Goal: Task Accomplishment & Management: Complete application form

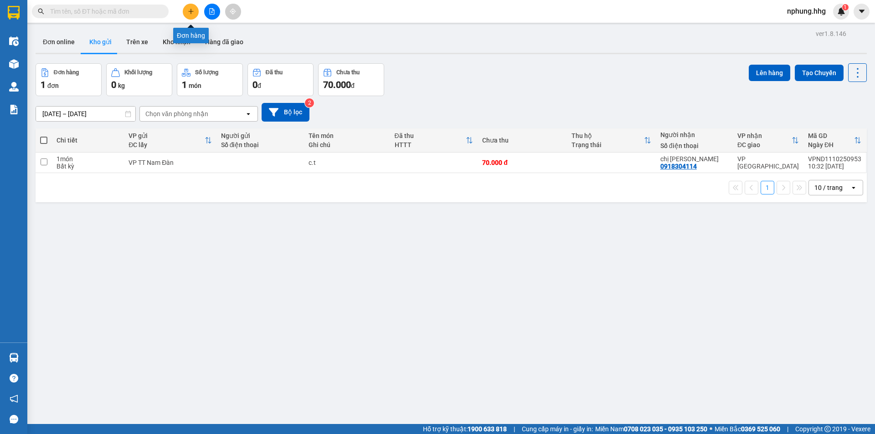
click at [190, 11] on icon "plus" at bounding box center [191, 11] width 6 height 6
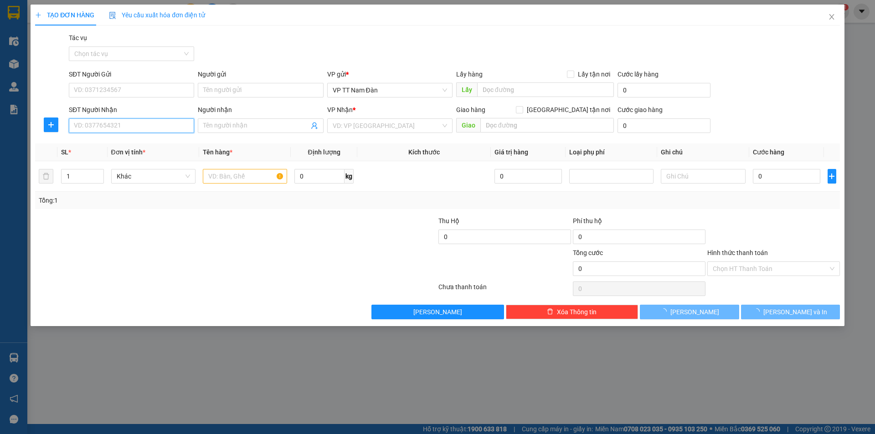
click at [135, 125] on input "SĐT Người Nhận" at bounding box center [131, 125] width 125 height 15
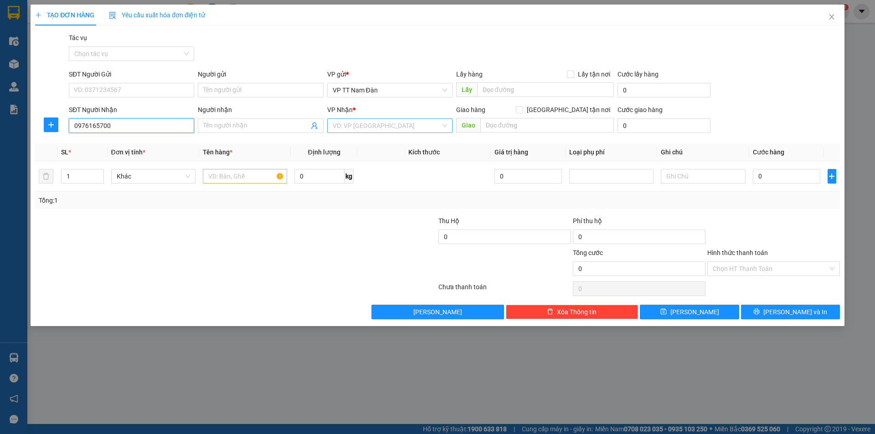
type input "0976165700"
click at [404, 125] on input "search" at bounding box center [387, 126] width 108 height 14
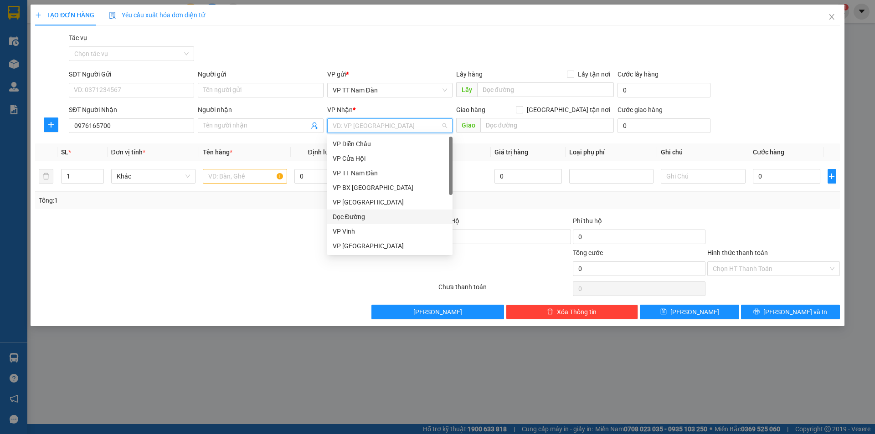
click at [353, 217] on div "Dọc Đường" at bounding box center [390, 217] width 114 height 10
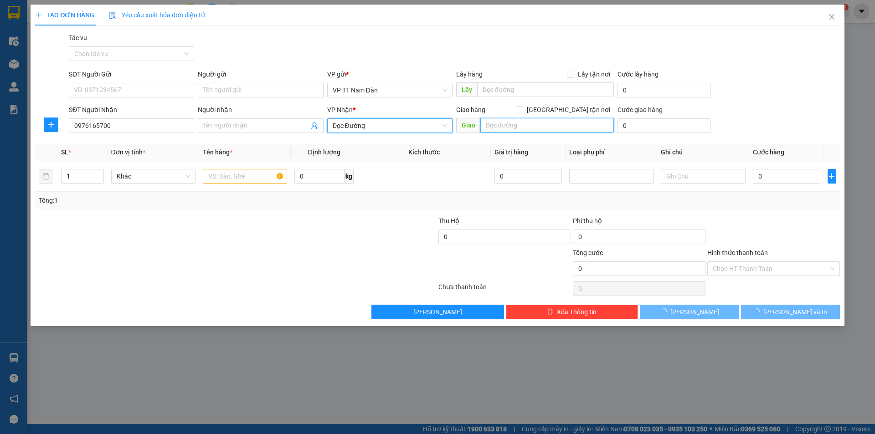
click at [532, 123] on input "text" at bounding box center [547, 125] width 134 height 15
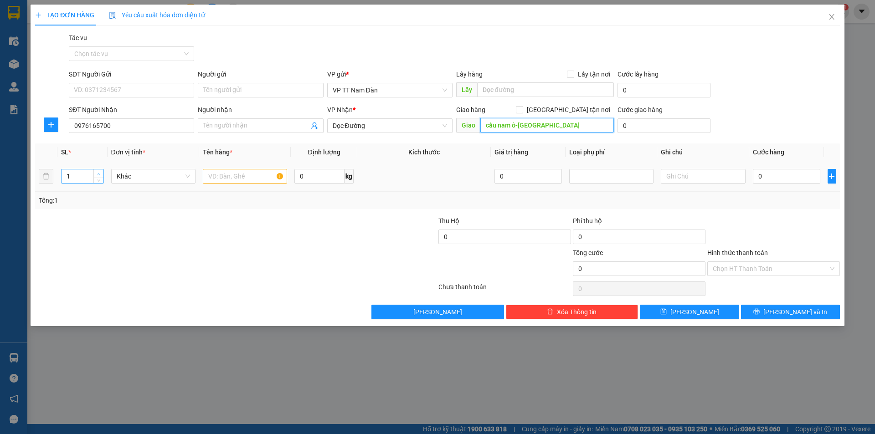
type input "cầu nam ô-[GEOGRAPHIC_DATA]"
click at [99, 175] on icon "up" at bounding box center [98, 174] width 3 height 3
type input "3"
click at [99, 175] on icon "up" at bounding box center [98, 174] width 3 height 3
click at [254, 178] on input "text" at bounding box center [245, 176] width 84 height 15
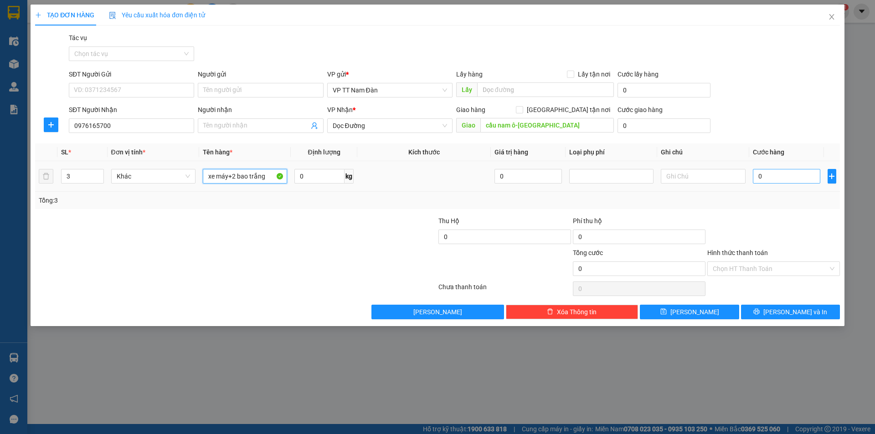
type input "xe máy+2 bao trắng"
click at [772, 173] on input "0" at bounding box center [787, 176] width 68 height 15
type input "5"
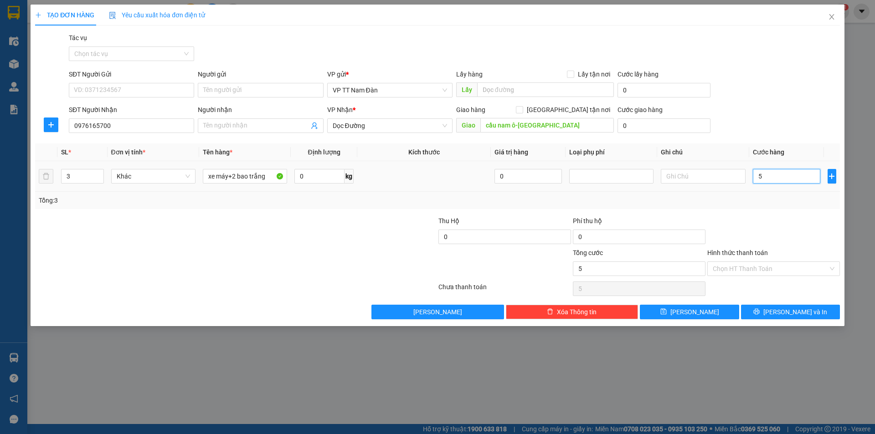
type input "50"
type input "500"
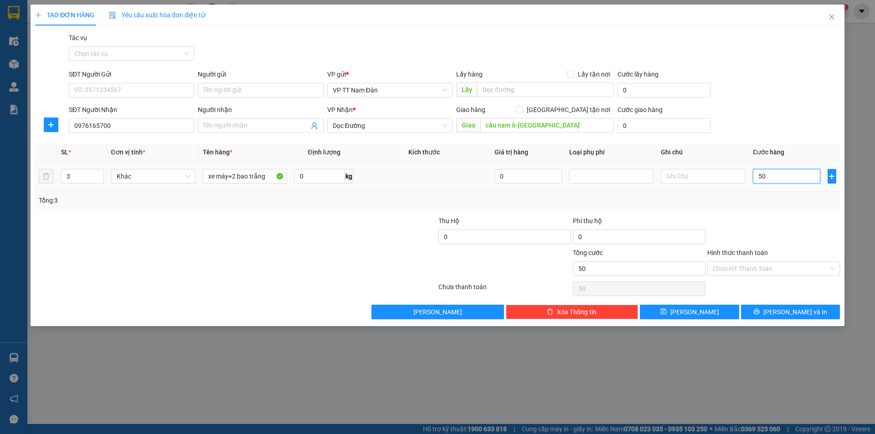
type input "500"
type input "500.000"
click at [757, 271] on input "Hình thức thanh toán" at bounding box center [770, 269] width 115 height 14
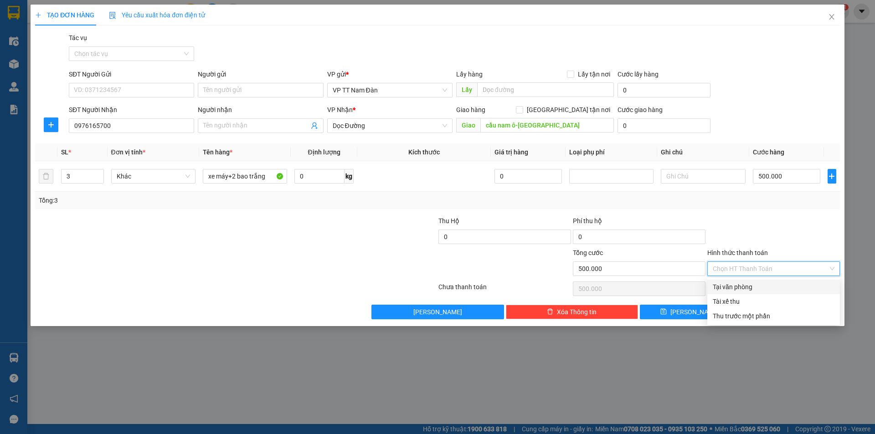
click at [740, 286] on div "Tại văn phòng" at bounding box center [774, 287] width 122 height 10
type input "0"
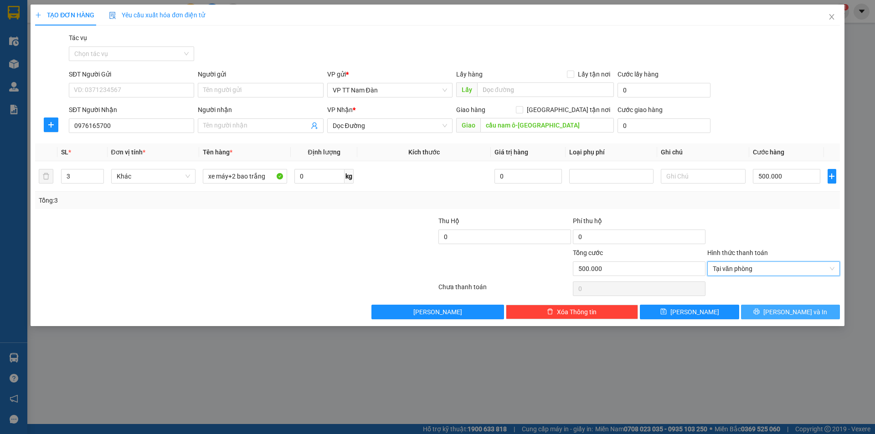
click at [790, 312] on span "[PERSON_NAME] và In" at bounding box center [795, 312] width 64 height 10
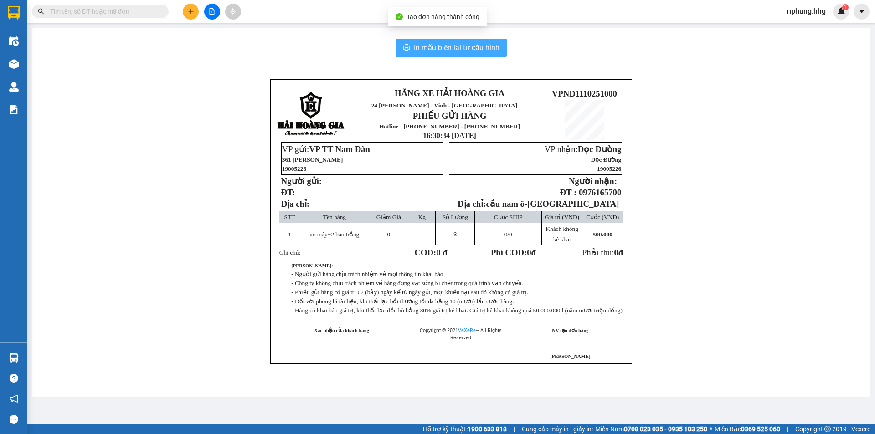
click at [445, 47] on span "In mẫu biên lai tự cấu hình" at bounding box center [457, 47] width 86 height 11
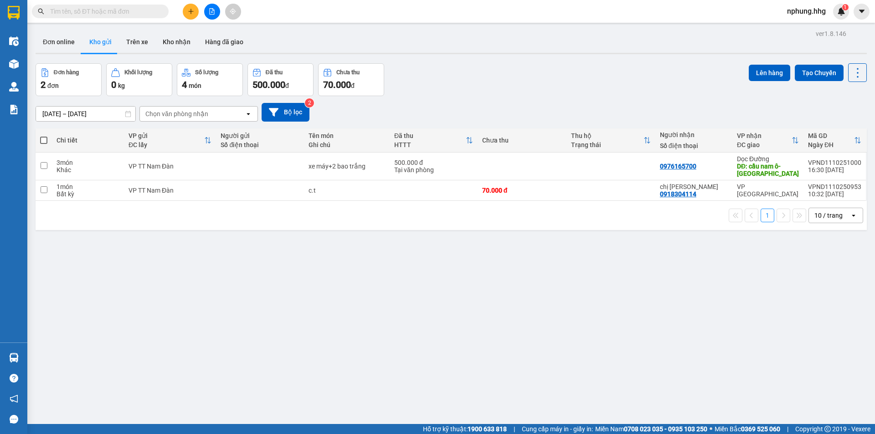
click at [274, 224] on div "1 10 / trang open" at bounding box center [451, 215] width 831 height 29
drag, startPoint x: 274, startPoint y: 224, endPoint x: 244, endPoint y: 200, distance: 38.0
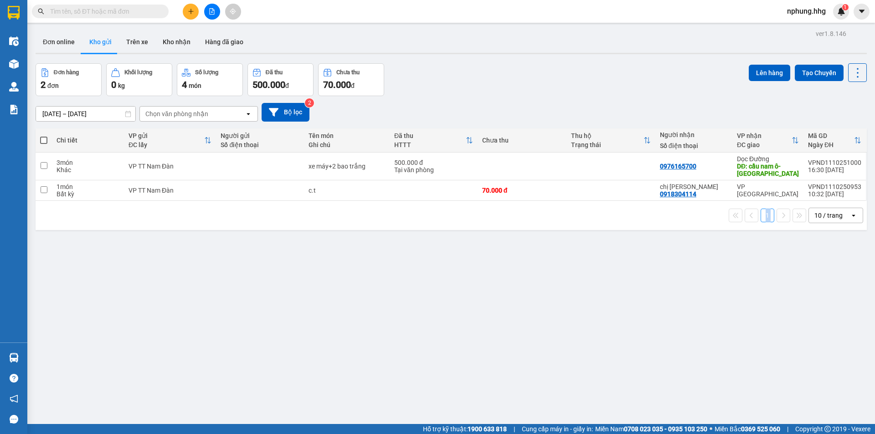
click at [244, 201] on div "1 10 / trang open" at bounding box center [451, 215] width 831 height 29
drag, startPoint x: 78, startPoint y: 366, endPoint x: 0, endPoint y: 452, distance: 116.1
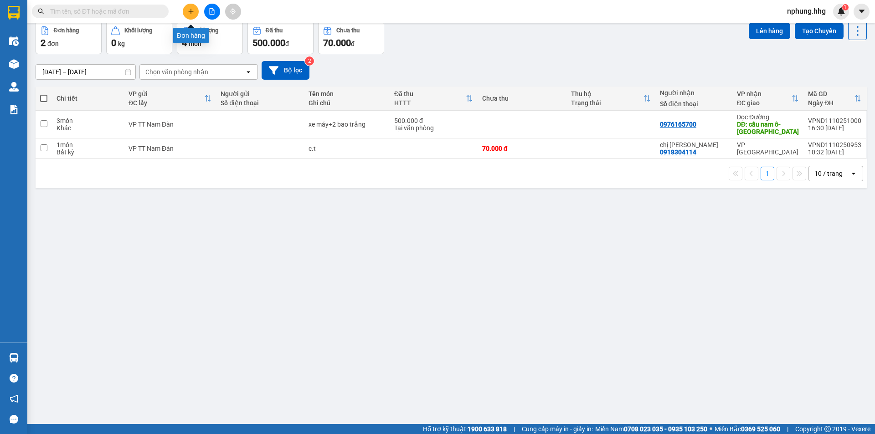
click at [190, 14] on icon "plus" at bounding box center [191, 11] width 6 height 6
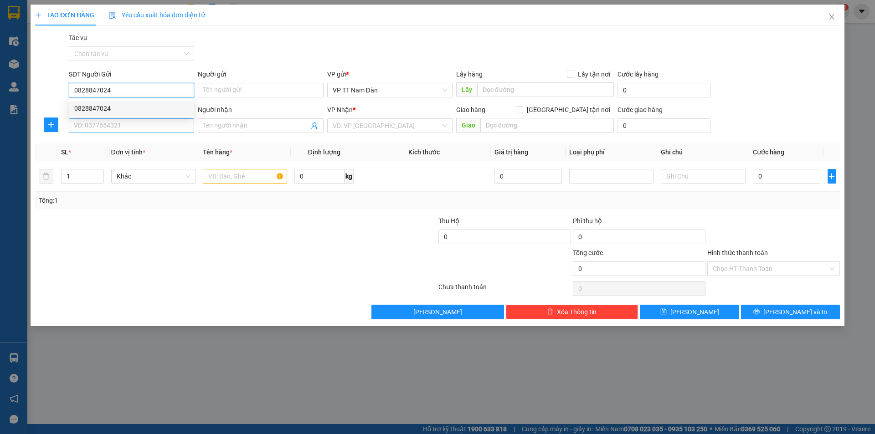
type input "0828847024"
click at [136, 127] on input "SĐT Người Nhận" at bounding box center [131, 125] width 125 height 15
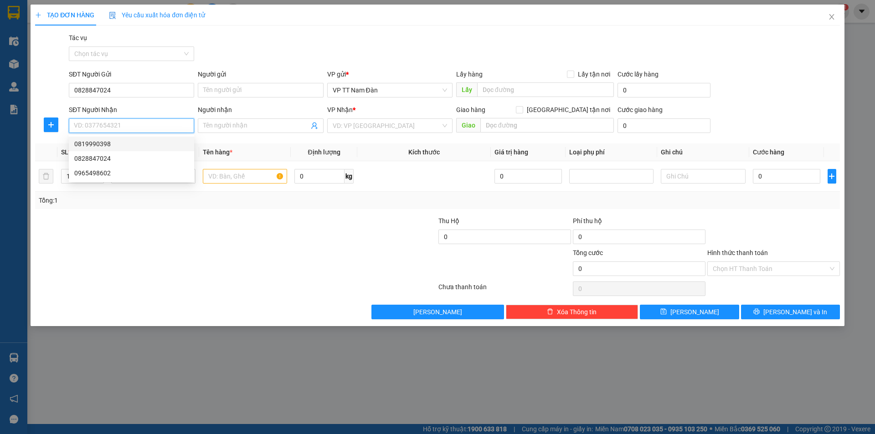
click at [99, 144] on div "0819990398" at bounding box center [131, 144] width 114 height 10
type input "0819990398"
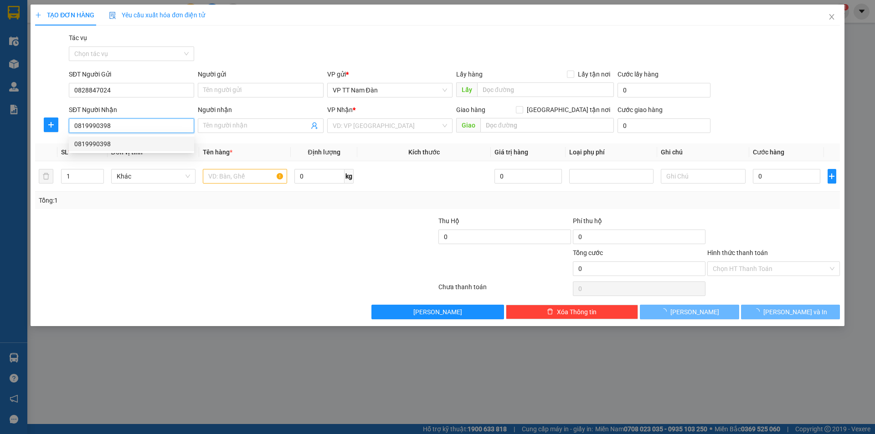
click at [99, 144] on div "0819990398" at bounding box center [131, 144] width 114 height 10
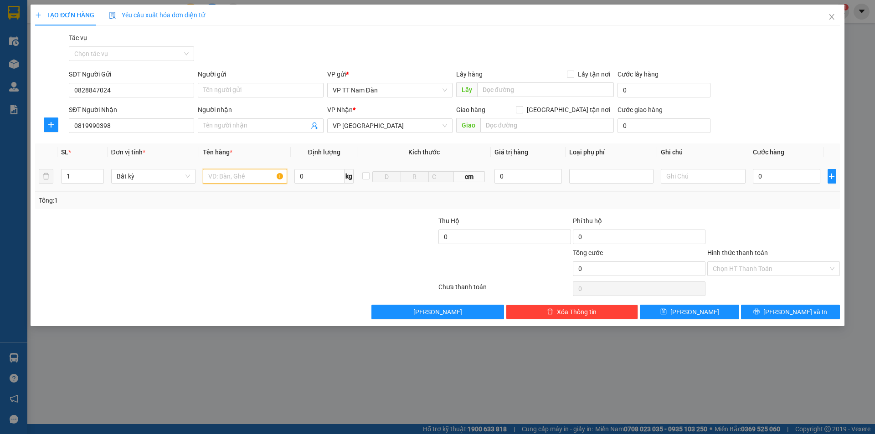
click at [247, 175] on input "text" at bounding box center [245, 176] width 84 height 15
type input "c.t"
click at [771, 175] on input "0" at bounding box center [787, 176] width 68 height 15
type input "7"
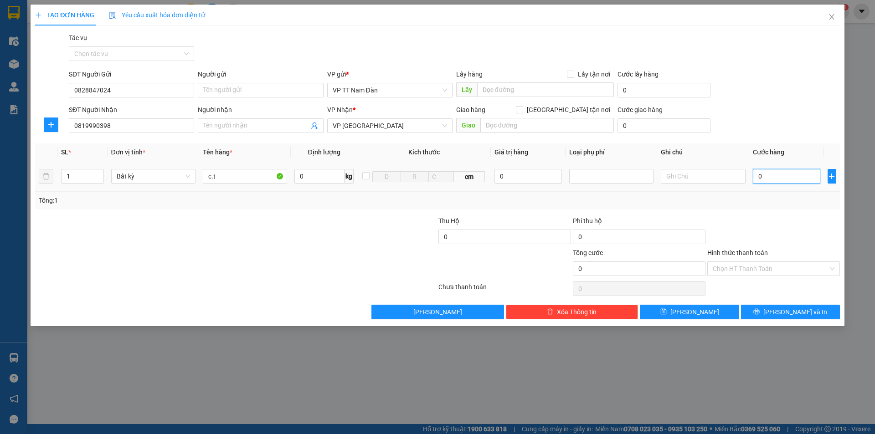
type input "7"
type input "70"
click at [738, 269] on input "Hình thức thanh toán" at bounding box center [770, 269] width 115 height 14
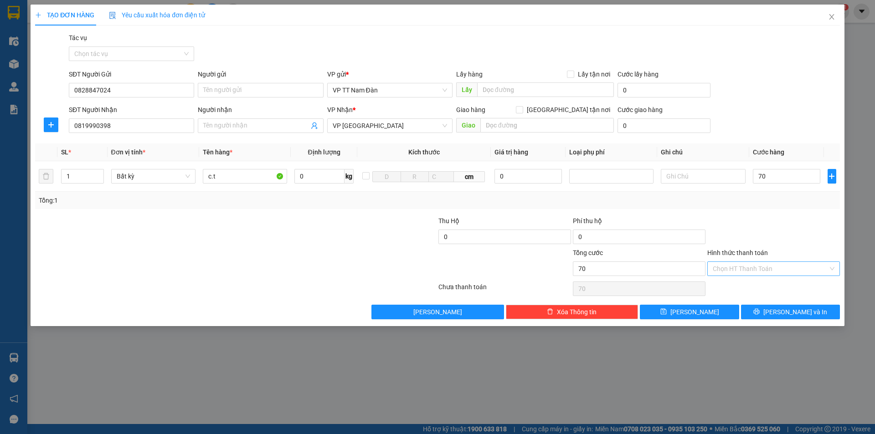
type input "70.000"
click at [738, 269] on input "Hình thức thanh toán" at bounding box center [770, 269] width 115 height 14
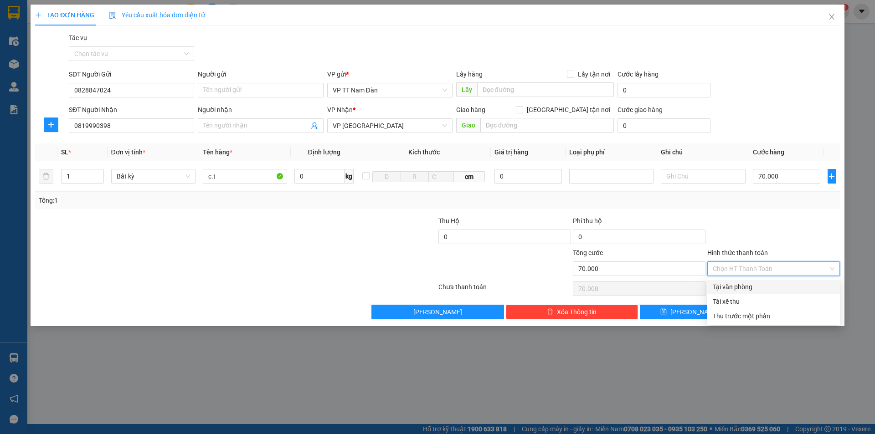
click at [729, 286] on div "Tại văn phòng" at bounding box center [774, 287] width 122 height 10
type input "0"
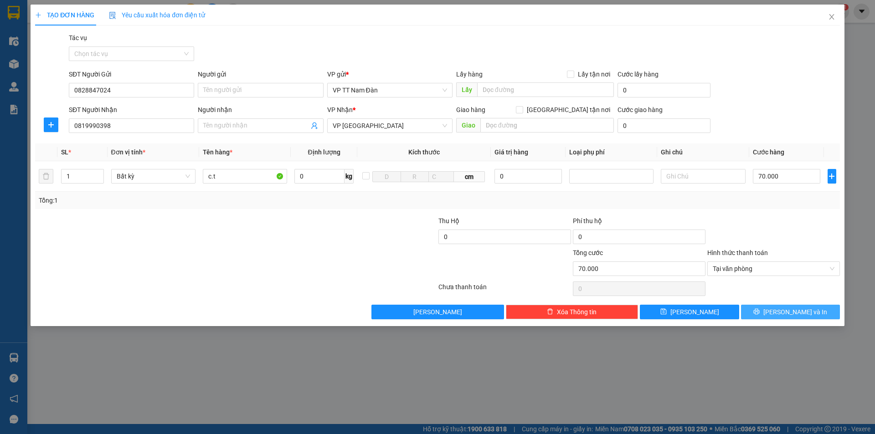
click at [784, 313] on span "[PERSON_NAME] và In" at bounding box center [795, 312] width 64 height 10
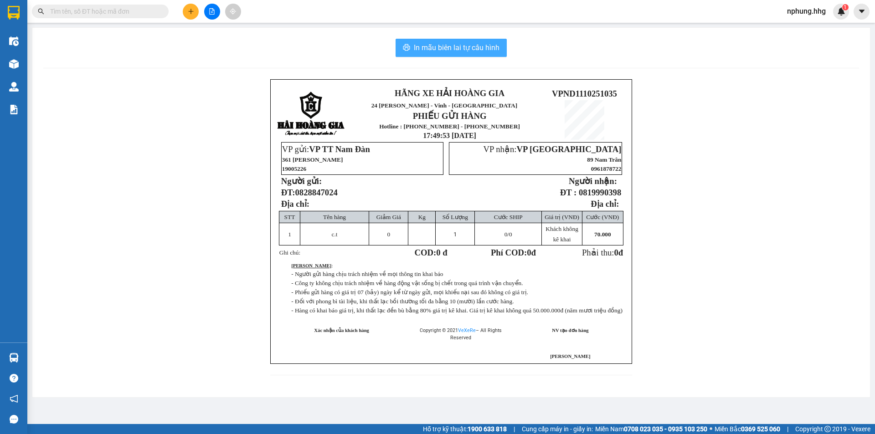
click at [444, 49] on span "In mẫu biên lai tự cấu hình" at bounding box center [457, 47] width 86 height 11
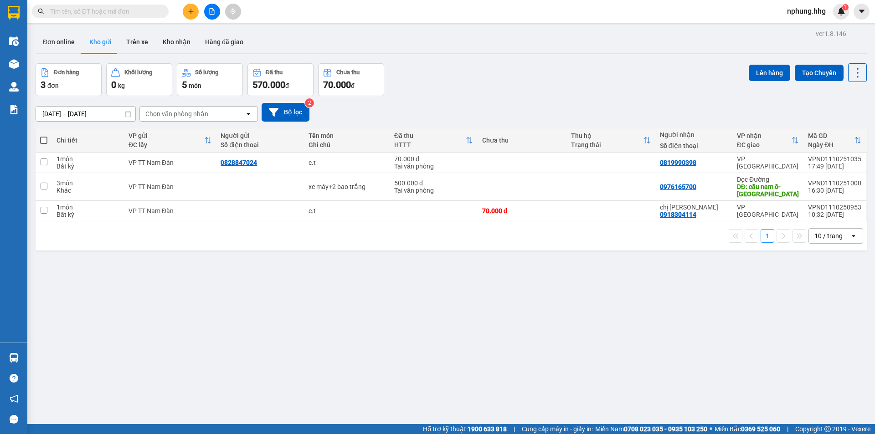
click at [457, 291] on div "ver 1.8.146 Đơn online Kho gửi Trên xe Kho nhận Hàng đã giao Đơn hàng 3 đơn Khố…" at bounding box center [451, 244] width 838 height 434
click at [188, 13] on icon "plus" at bounding box center [191, 11] width 6 height 6
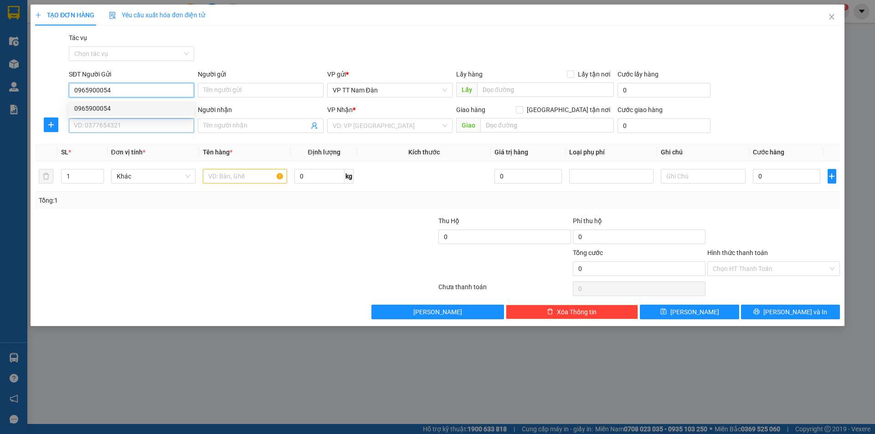
type input "0965900054"
click at [131, 129] on input "SĐT Người Nhận" at bounding box center [131, 125] width 125 height 15
type input "0395833435"
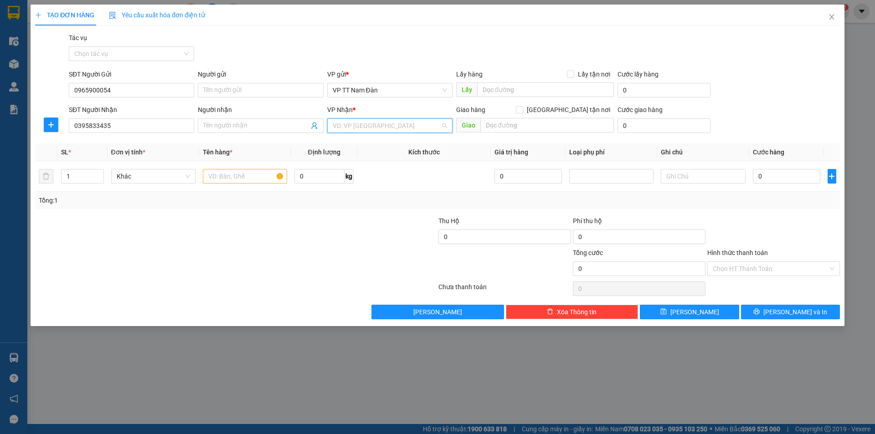
click at [417, 124] on input "search" at bounding box center [387, 126] width 108 height 14
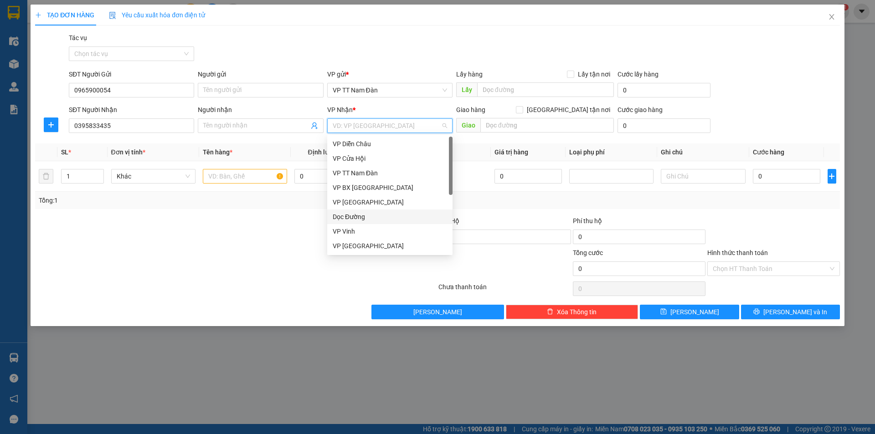
click at [361, 216] on div "Dọc Đường" at bounding box center [390, 217] width 114 height 10
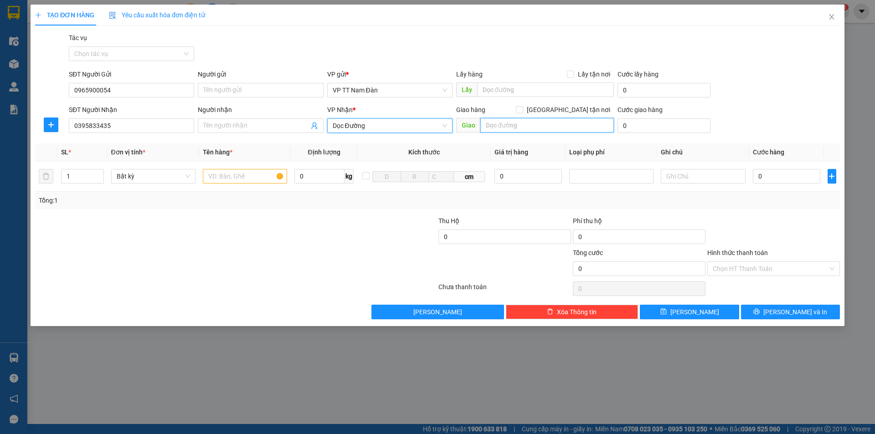
click at [534, 124] on input "text" at bounding box center [547, 125] width 134 height 15
type input "n"
type input "N3-đường 70-kỳ đồng-kỳ [GEOGRAPHIC_DATA]-[GEOGRAPHIC_DATA]"
click at [257, 175] on input "text" at bounding box center [245, 176] width 84 height 15
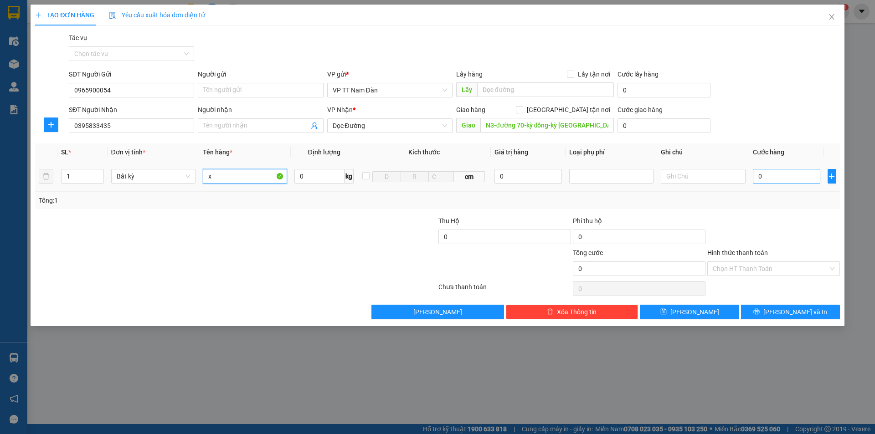
type input "x"
click at [772, 175] on input "0" at bounding box center [787, 176] width 68 height 15
type input "6"
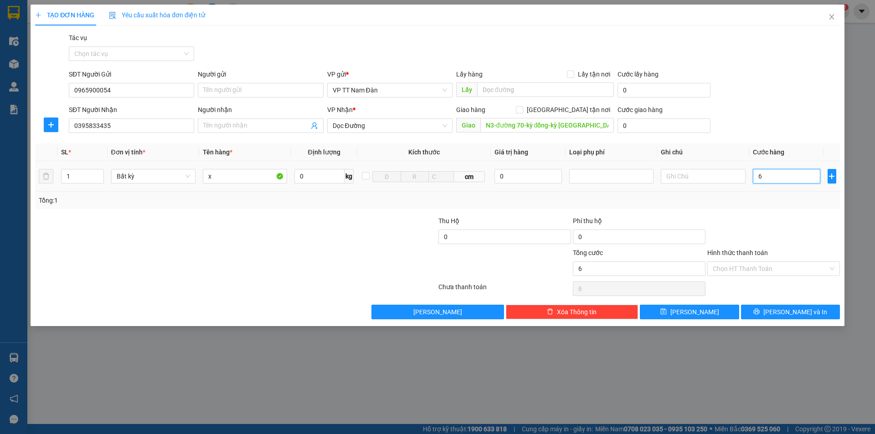
type input "60"
type input "600"
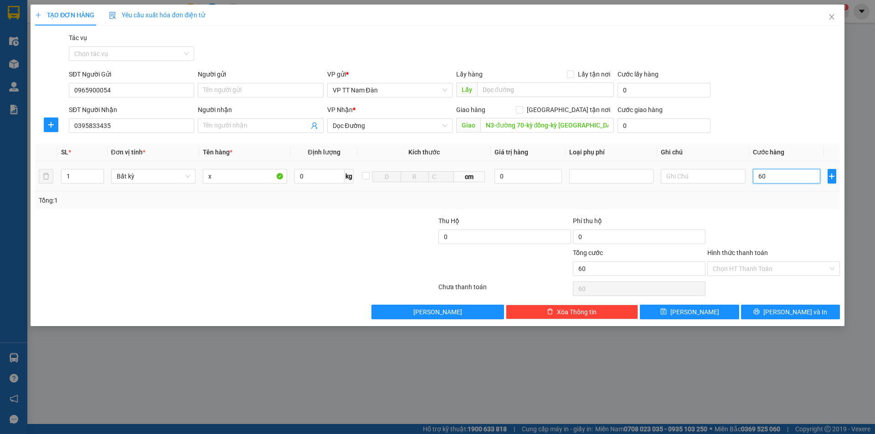
type input "600"
type input "6.000"
type input "60.000"
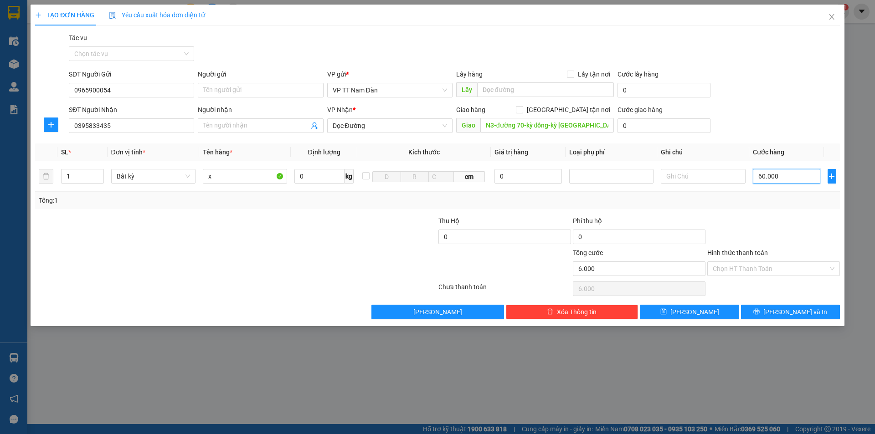
type input "60.000"
click at [790, 314] on span "[PERSON_NAME] và In" at bounding box center [795, 312] width 64 height 10
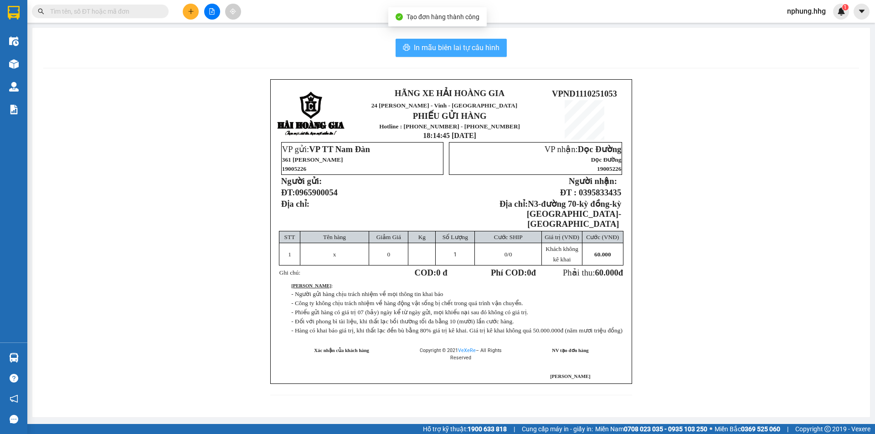
click at [444, 48] on span "In mẫu biên lai tự cấu hình" at bounding box center [457, 47] width 86 height 11
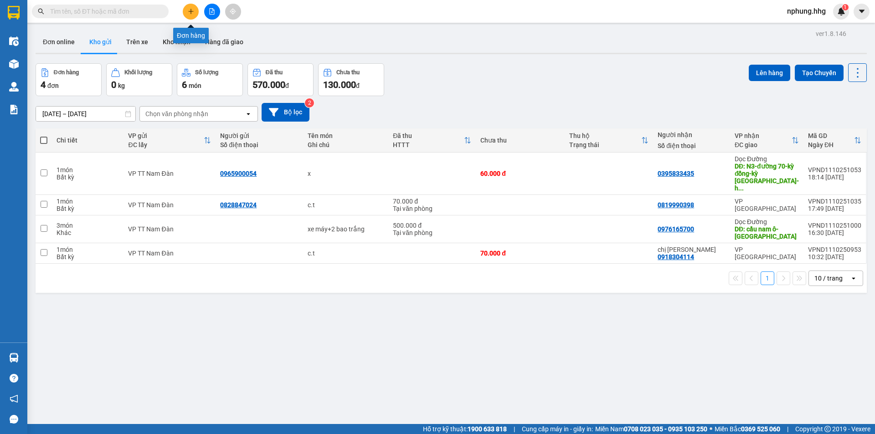
click at [190, 11] on icon "plus" at bounding box center [191, 11] width 6 height 6
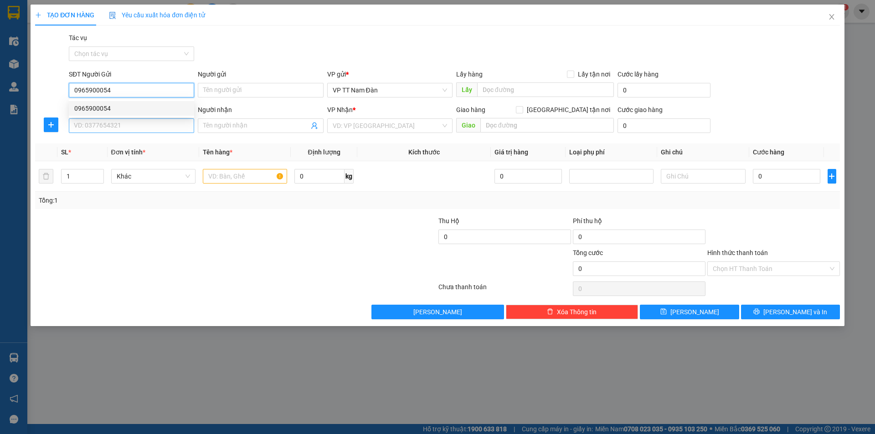
type input "0965900054"
click at [134, 123] on input "SĐT Người Nhận" at bounding box center [131, 125] width 125 height 15
type input "0368408764"
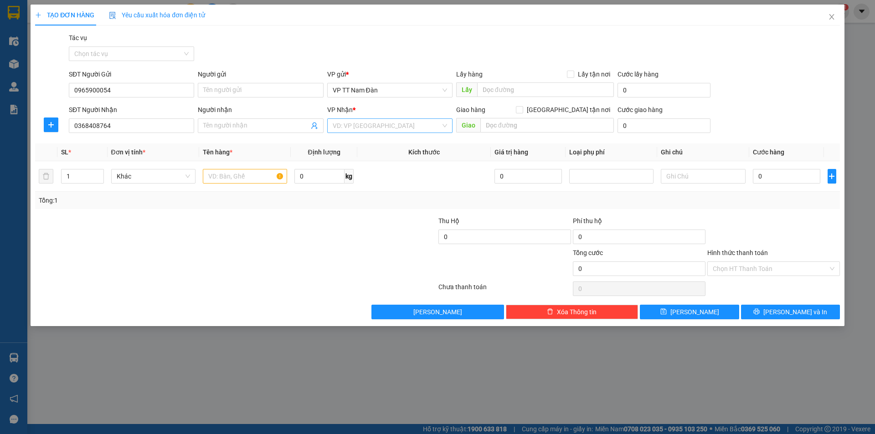
click at [391, 126] on input "search" at bounding box center [387, 126] width 108 height 14
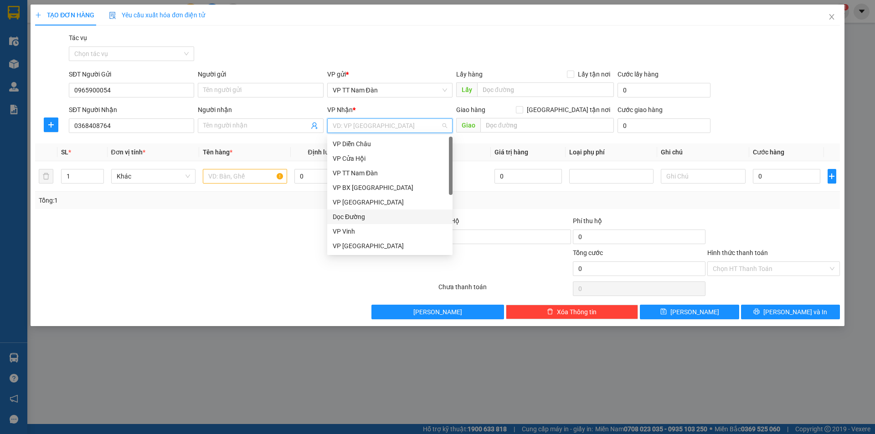
click at [365, 217] on div "Dọc Đường" at bounding box center [390, 217] width 114 height 10
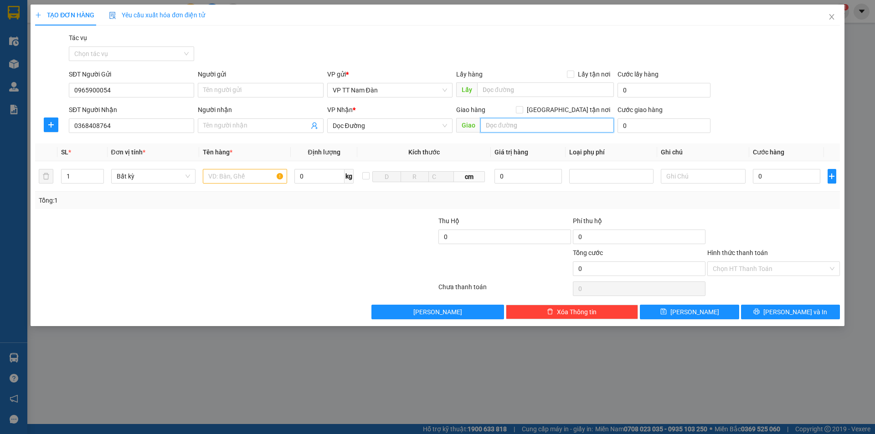
click at [534, 126] on input "text" at bounding box center [547, 125] width 134 height 15
type input "kỳ giang-kỳ [GEOGRAPHIC_DATA]-[GEOGRAPHIC_DATA]"
click at [257, 174] on input "text" at bounding box center [245, 176] width 84 height 15
type input "x"
click at [774, 177] on input "0" at bounding box center [787, 176] width 68 height 15
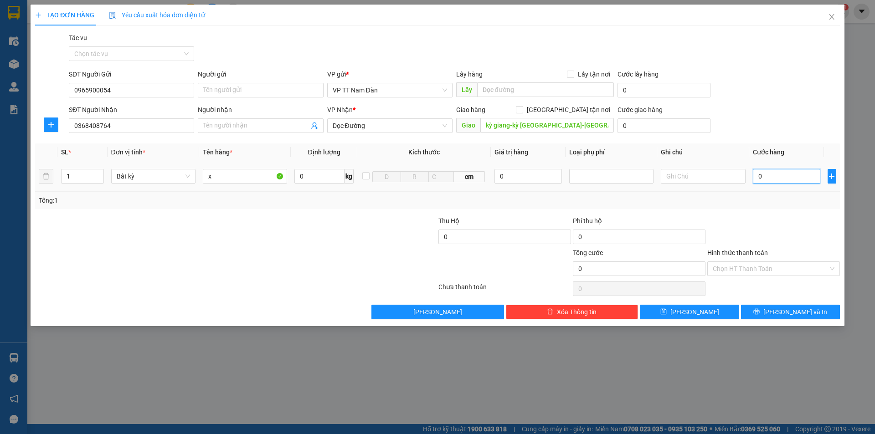
type input "6"
type input "60"
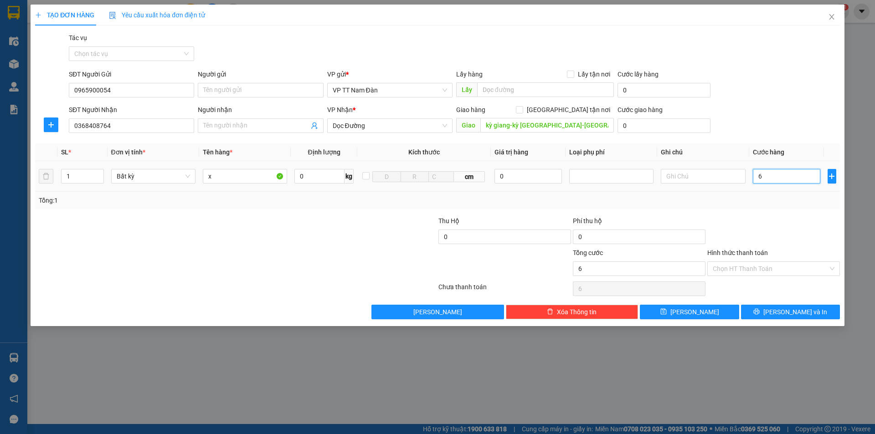
type input "60"
type input "600"
type input "6.000"
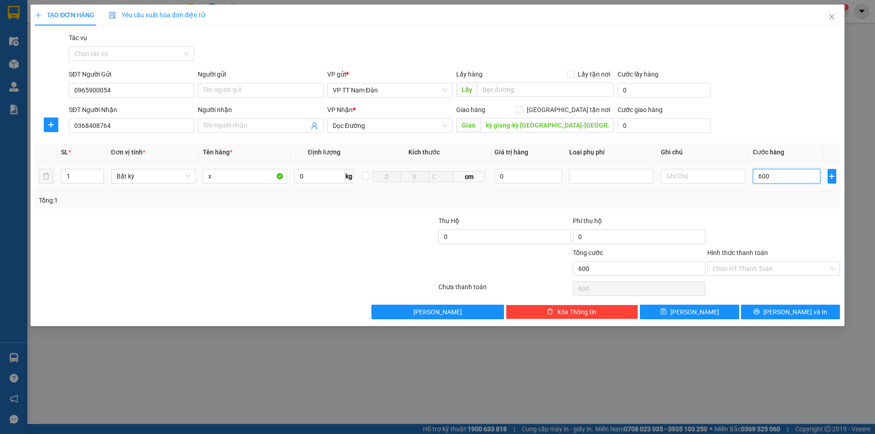
type input "6.000"
type input "60.000"
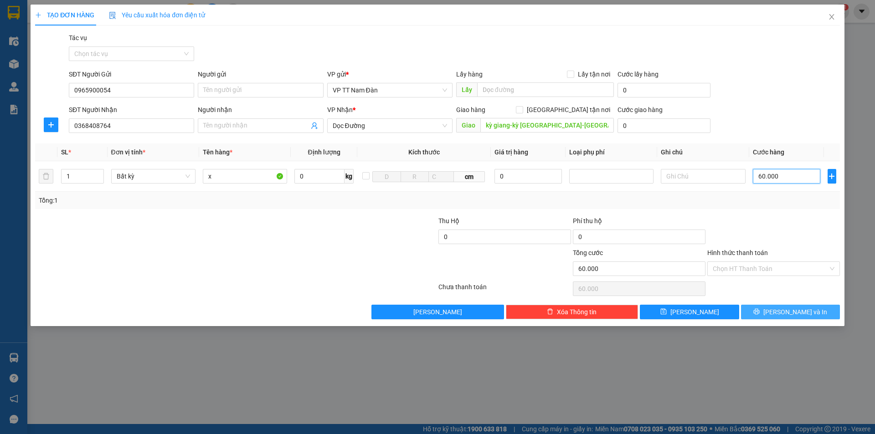
type input "60.000"
click at [784, 313] on span "[PERSON_NAME] và In" at bounding box center [795, 312] width 64 height 10
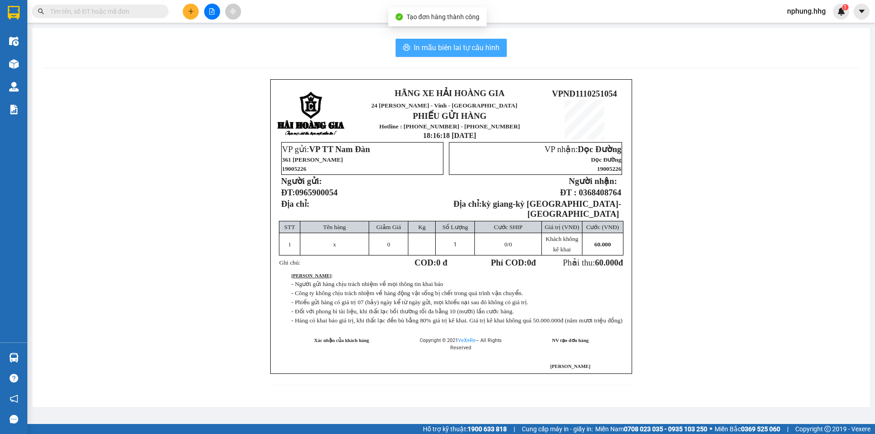
click at [438, 48] on span "In mẫu biên lai tự cấu hình" at bounding box center [457, 47] width 86 height 11
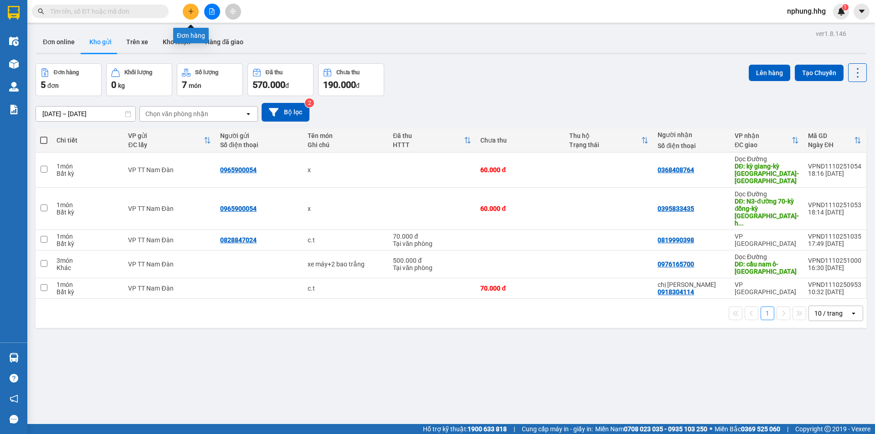
click at [190, 13] on icon "plus" at bounding box center [191, 11] width 6 height 6
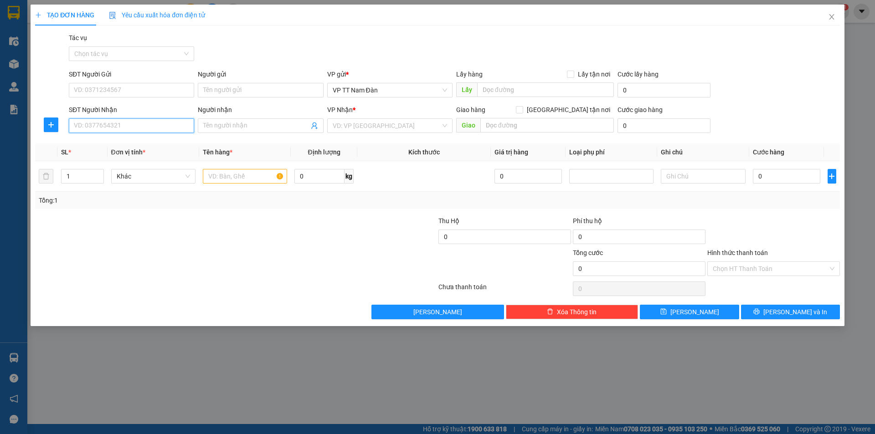
click at [135, 126] on input "SĐT Người Nhận" at bounding box center [131, 125] width 125 height 15
type input "0975474623"
click at [396, 126] on input "search" at bounding box center [387, 126] width 108 height 14
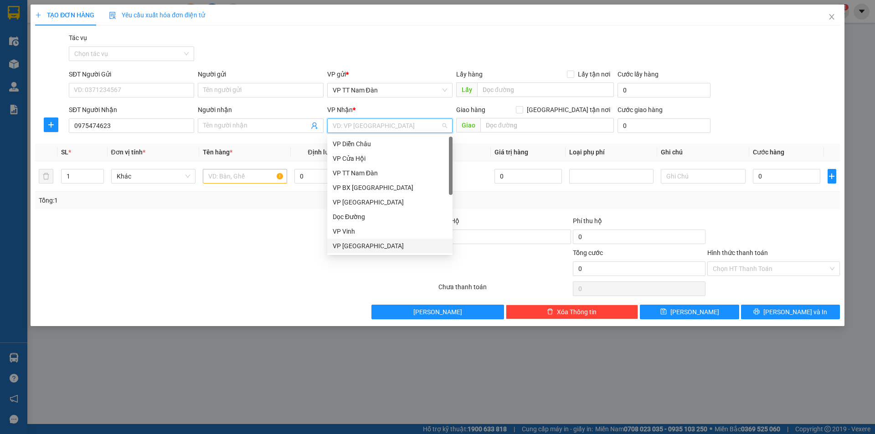
click at [354, 246] on div "VP [GEOGRAPHIC_DATA]" at bounding box center [390, 246] width 114 height 10
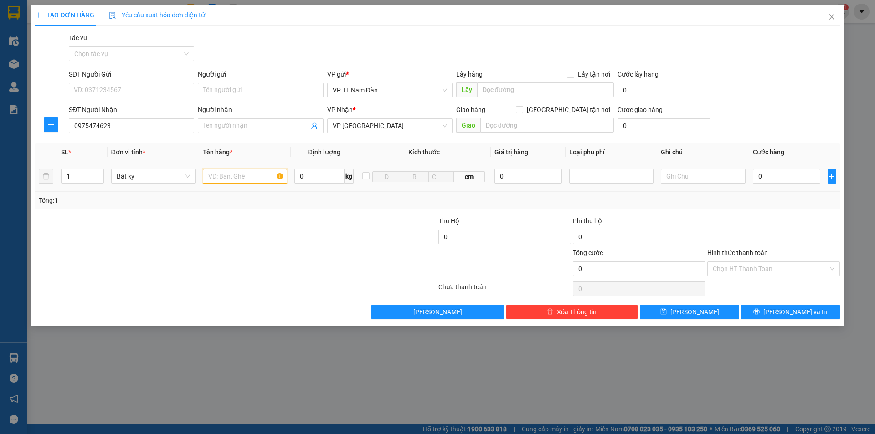
click at [257, 177] on input "text" at bounding box center [245, 176] width 84 height 15
type input "c.t"
click at [772, 175] on input "0" at bounding box center [787, 176] width 68 height 15
type input "5"
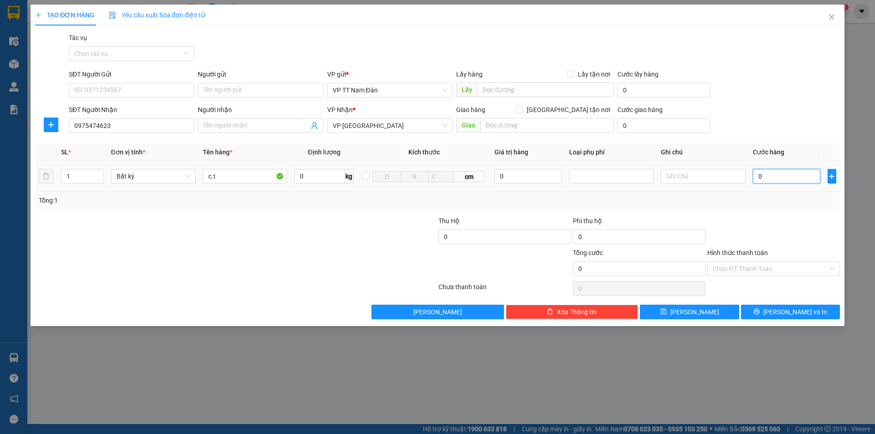
type input "5"
type input "50"
type input "500"
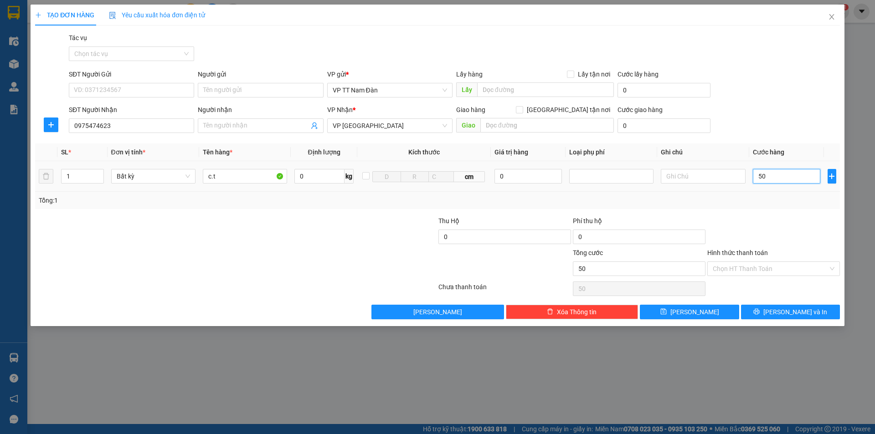
type input "500"
type input "5.000"
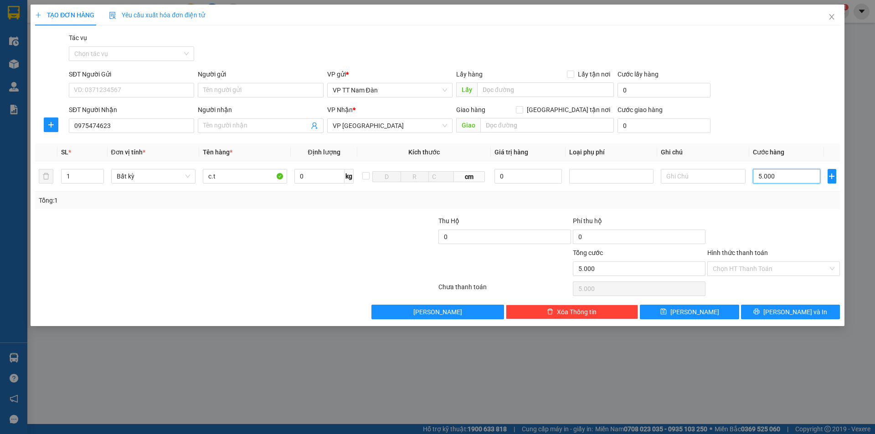
type input "50.000"
click at [784, 312] on span "[PERSON_NAME] và In" at bounding box center [795, 312] width 64 height 10
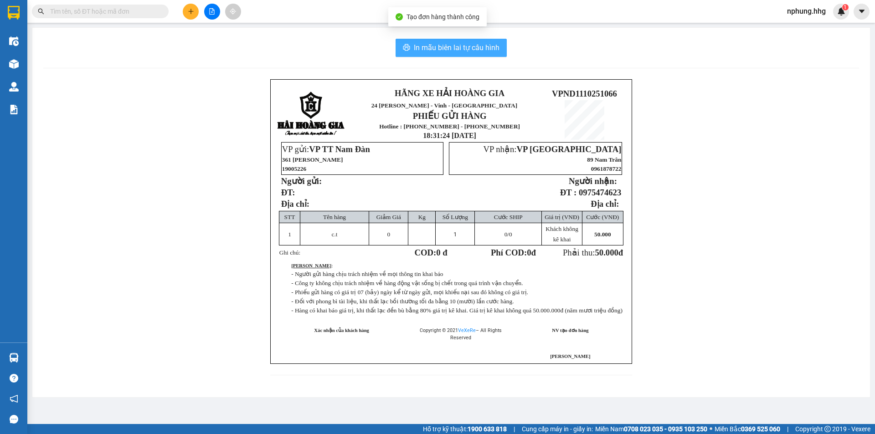
click at [457, 49] on span "In mẫu biên lai tự cấu hình" at bounding box center [457, 47] width 86 height 11
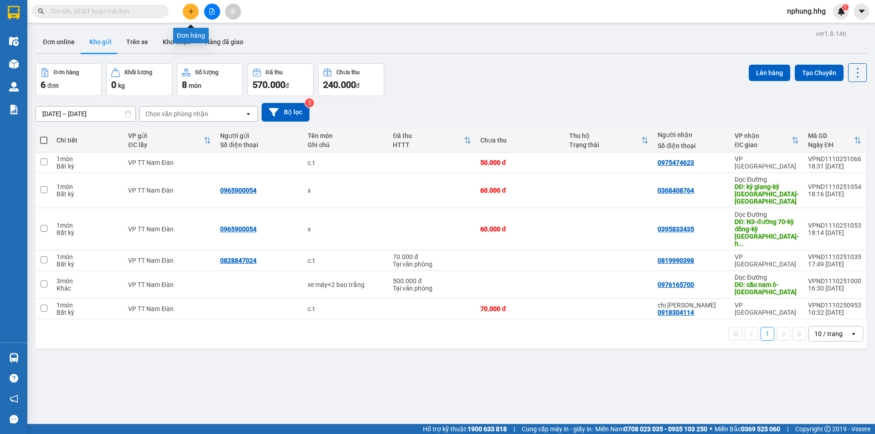
click at [188, 9] on icon "plus" at bounding box center [191, 11] width 6 height 6
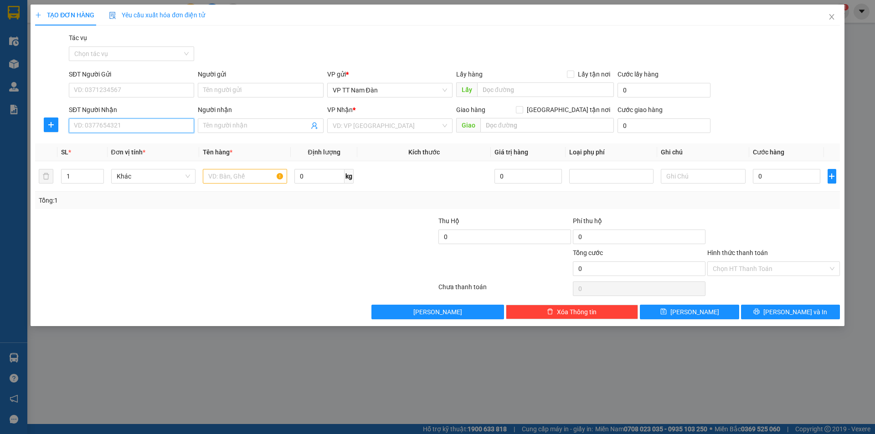
click at [129, 126] on input "SĐT Người Nhận" at bounding box center [131, 125] width 125 height 15
type input "0396780969"
click at [379, 125] on input "search" at bounding box center [387, 126] width 108 height 14
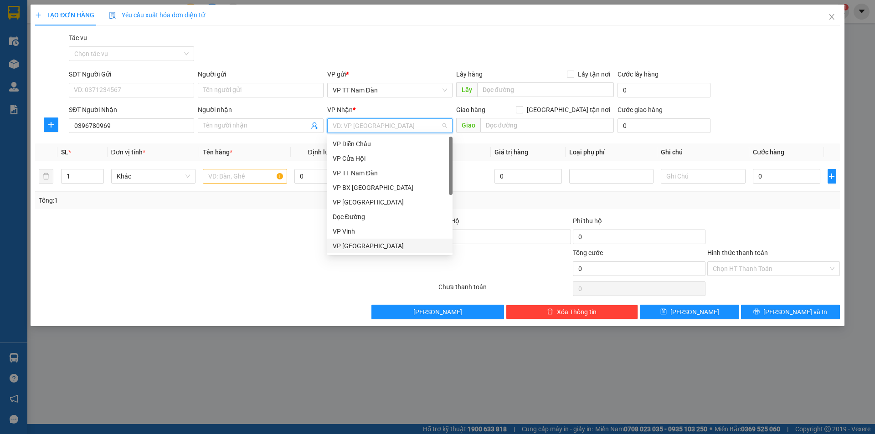
click at [351, 248] on div "VP [GEOGRAPHIC_DATA]" at bounding box center [390, 246] width 114 height 10
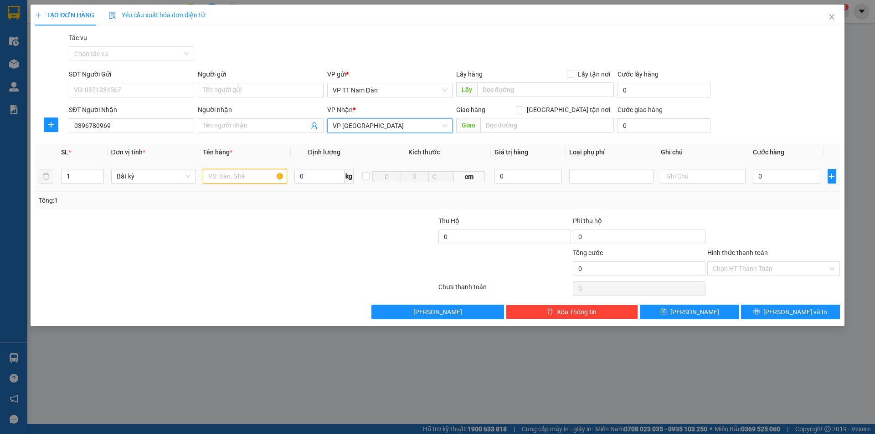
click at [256, 175] on input "text" at bounding box center [245, 176] width 84 height 15
type input "bì nhỏ"
click at [777, 177] on input "0" at bounding box center [787, 176] width 68 height 15
type input "5"
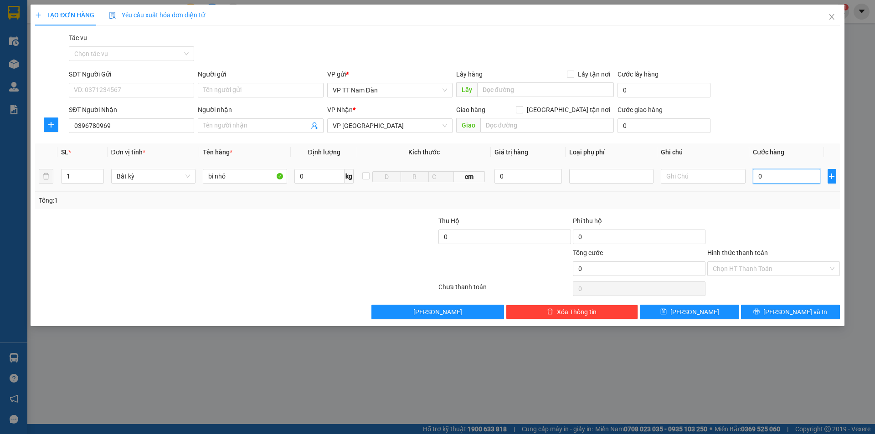
type input "5"
type input "50"
type input "50.000"
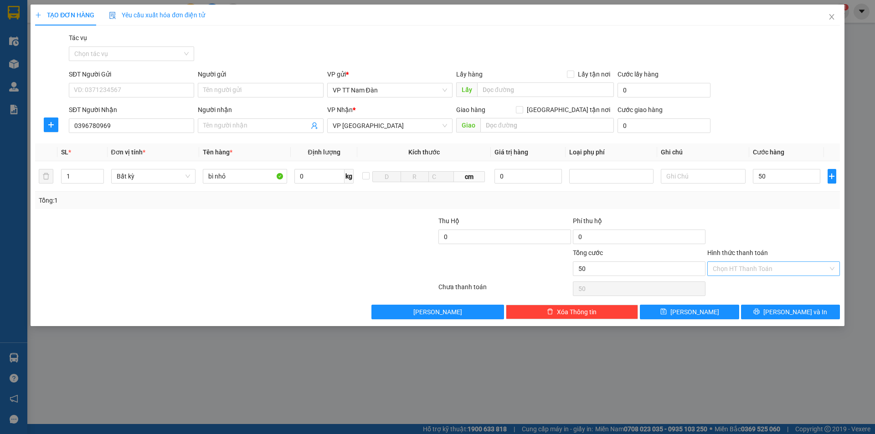
type input "50.000"
click at [755, 270] on input "Hình thức thanh toán" at bounding box center [770, 269] width 115 height 14
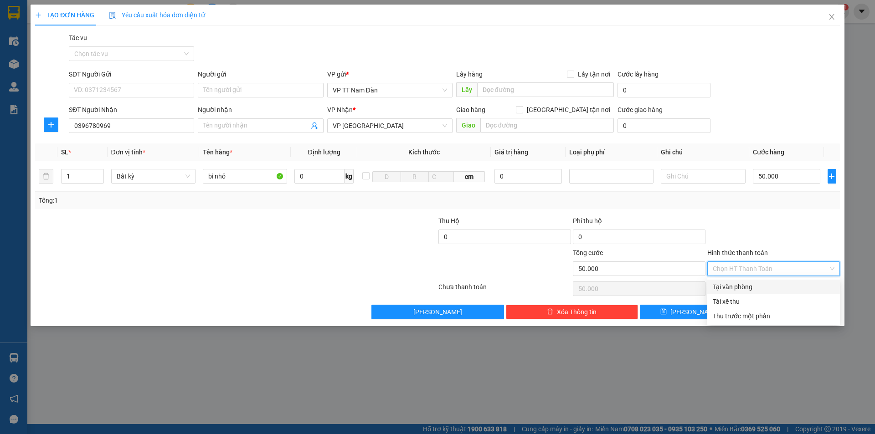
click at [741, 286] on div "Tại văn phòng" at bounding box center [774, 287] width 122 height 10
type input "0"
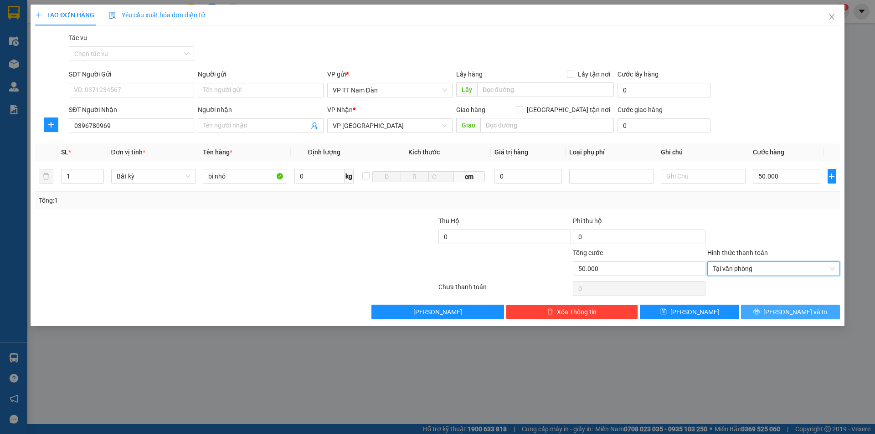
click at [797, 313] on span "[PERSON_NAME] và In" at bounding box center [795, 312] width 64 height 10
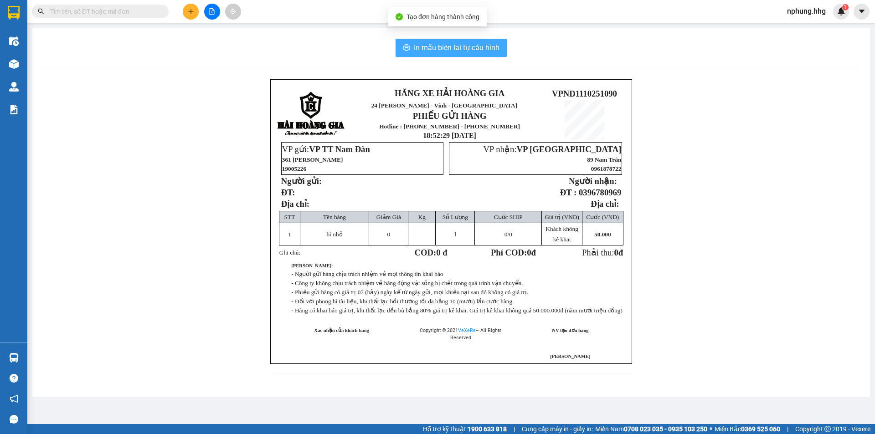
click at [435, 46] on span "In mẫu biên lai tự cấu hình" at bounding box center [457, 47] width 86 height 11
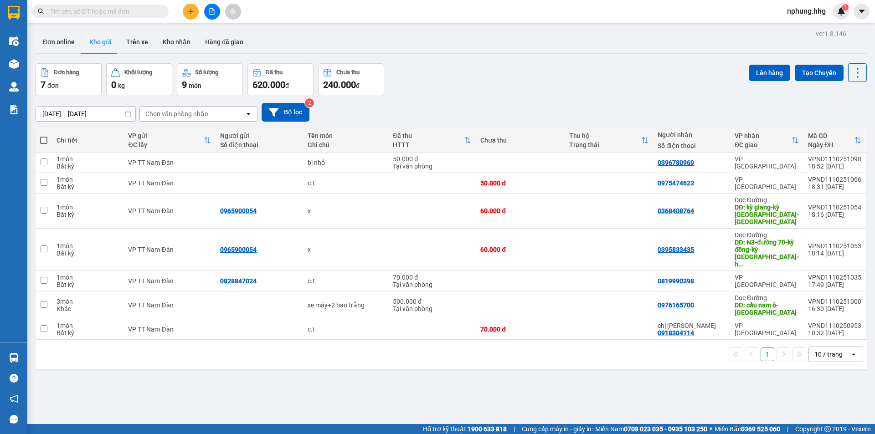
click at [447, 356] on div "ver 1.8.146 Đơn online Kho gửi Trên xe Kho nhận Hàng đã giao Đơn hàng 7 đơn Khố…" at bounding box center [451, 244] width 838 height 434
click at [190, 14] on icon "plus" at bounding box center [191, 11] width 6 height 6
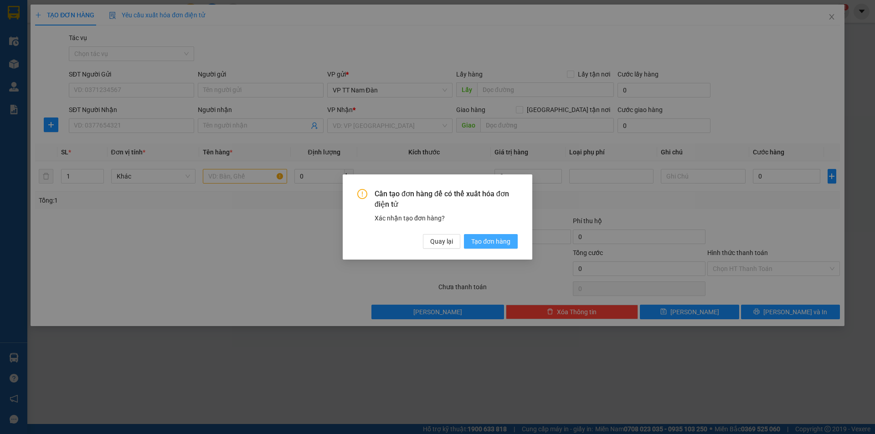
click at [495, 240] on span "Tạo đơn hàng" at bounding box center [490, 241] width 39 height 10
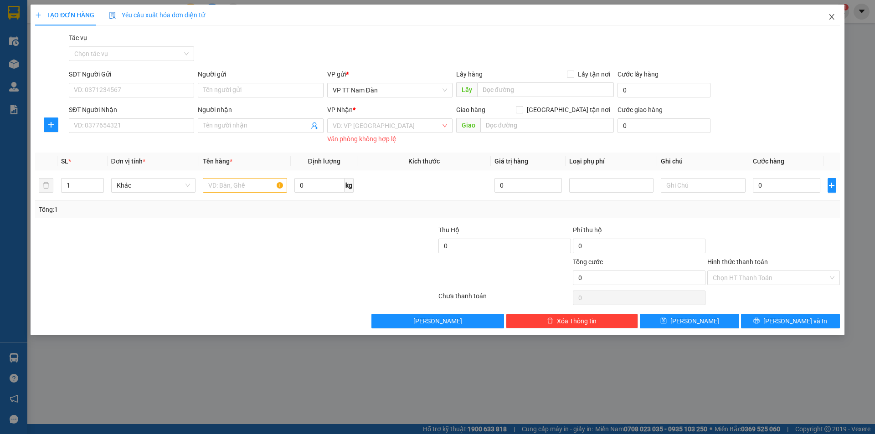
click at [832, 13] on span "Close" at bounding box center [832, 18] width 26 height 26
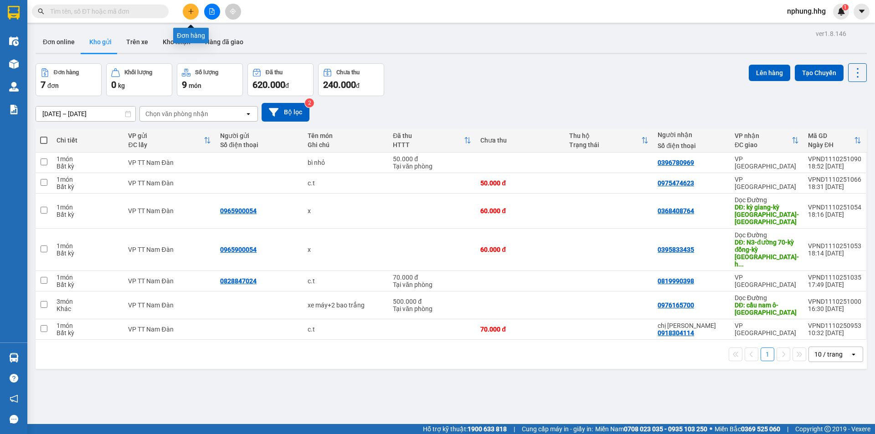
click at [191, 11] on icon "plus" at bounding box center [190, 11] width 0 height 5
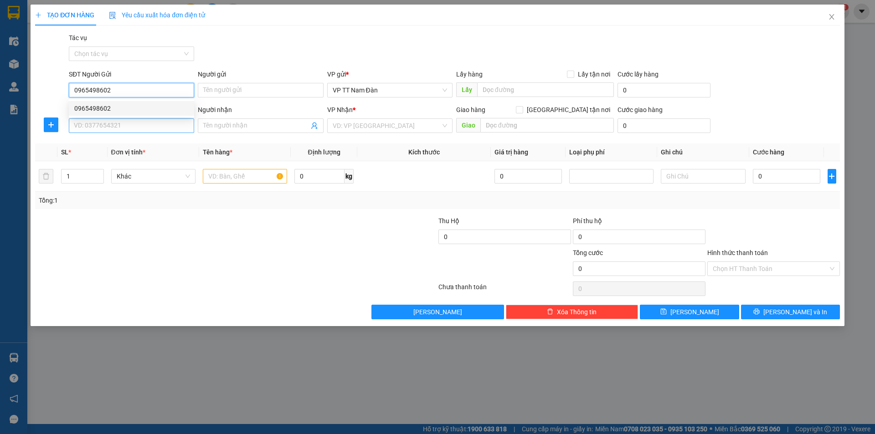
type input "0965498602"
click at [135, 123] on input "SĐT Người Nhận" at bounding box center [131, 125] width 125 height 15
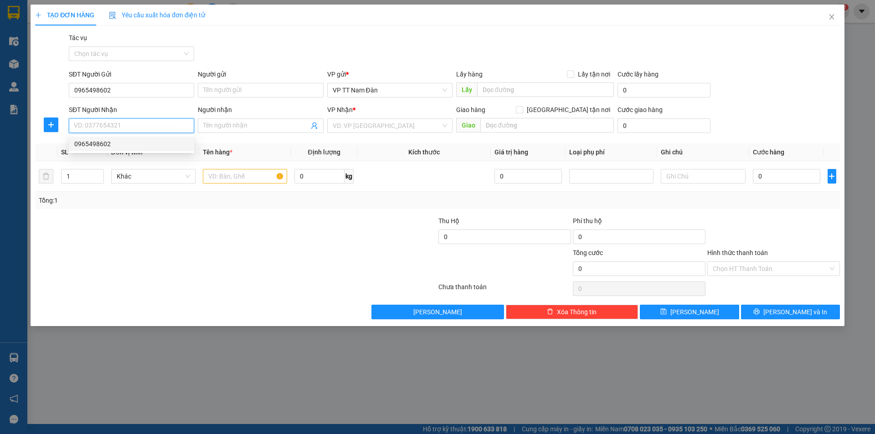
click at [106, 146] on div "0965498602" at bounding box center [131, 144] width 114 height 10
type input "0965498602"
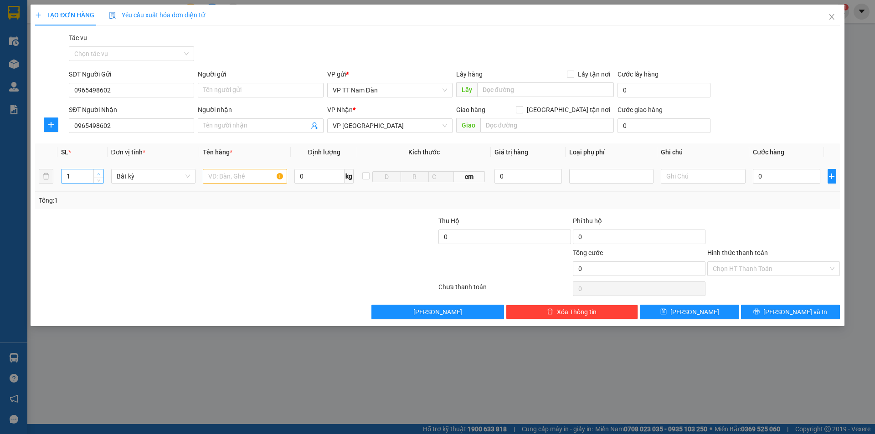
click at [98, 174] on icon "up" at bounding box center [98, 174] width 3 height 3
type input "2"
click at [259, 175] on input "text" at bounding box center [245, 176] width 84 height 15
type input "bao đen"
click at [776, 178] on input "0" at bounding box center [787, 176] width 68 height 15
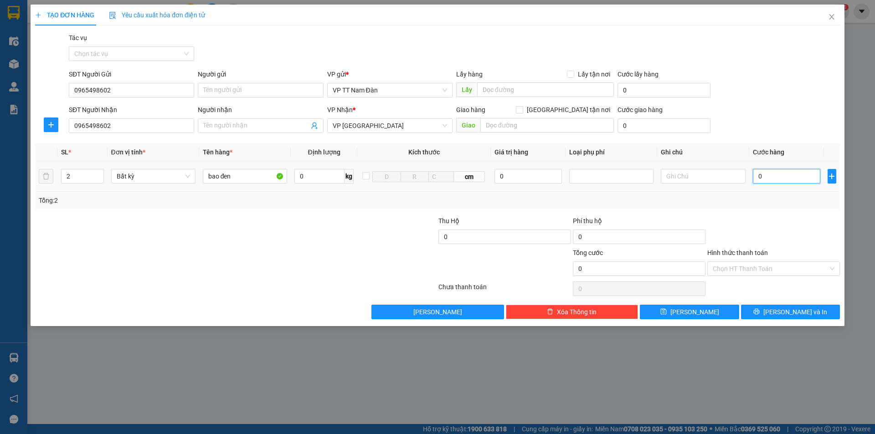
type input "2"
type input "20"
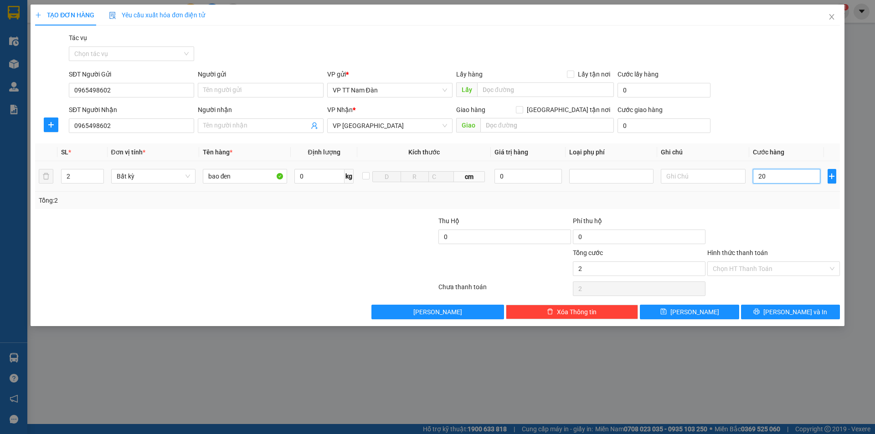
type input "20"
type input "200"
type input "200.000"
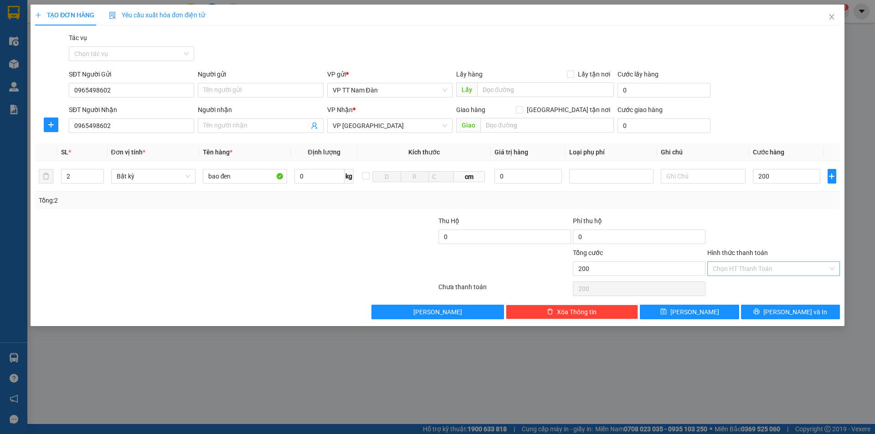
type input "200.000"
click at [763, 270] on input "Hình thức thanh toán" at bounding box center [770, 269] width 115 height 14
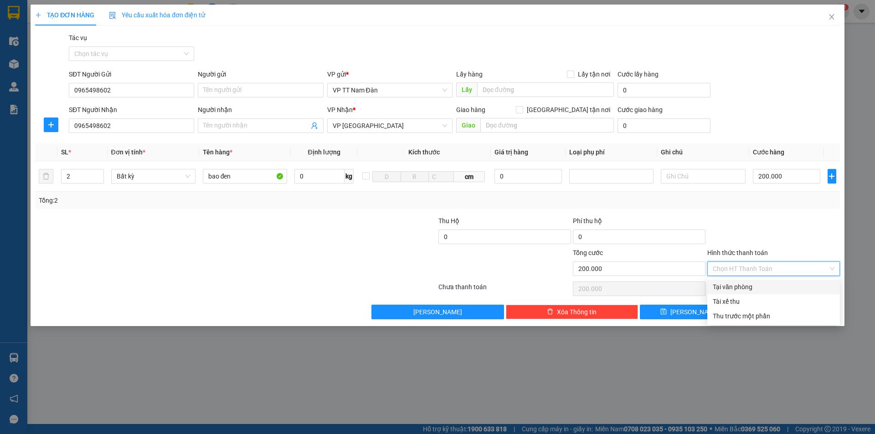
click at [749, 286] on div "Tại văn phòng" at bounding box center [774, 287] width 122 height 10
type input "0"
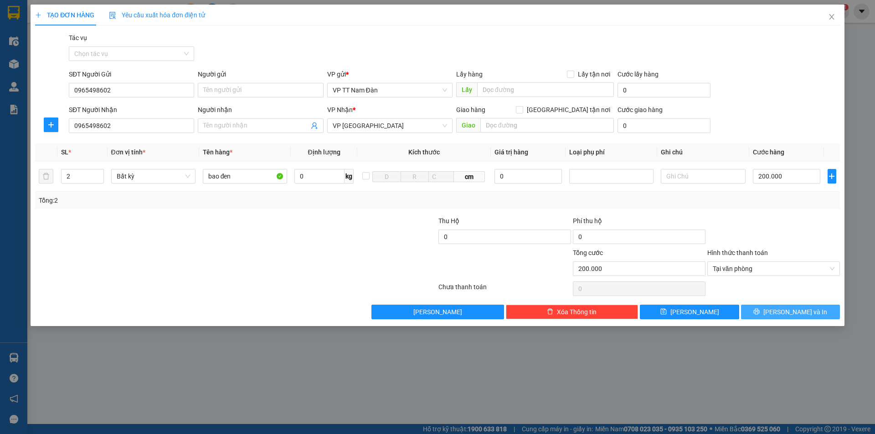
click at [793, 314] on span "[PERSON_NAME] và In" at bounding box center [795, 312] width 64 height 10
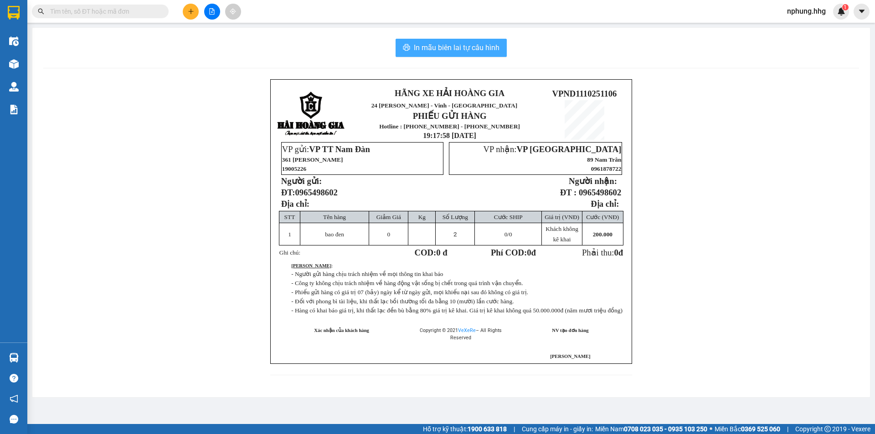
click at [437, 49] on span "In mẫu biên lai tự cấu hình" at bounding box center [457, 47] width 86 height 11
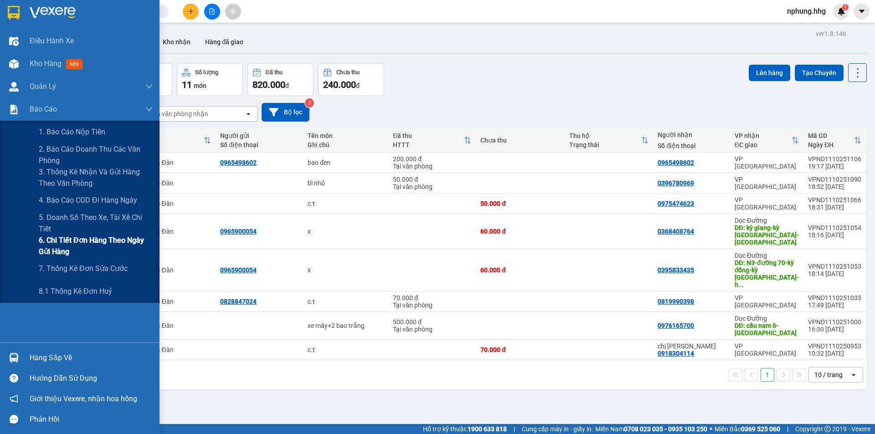
click at [106, 240] on span "6. Chi tiết đơn hàng theo ngày gửi hàng" at bounding box center [96, 246] width 114 height 23
